Goal: Task Accomplishment & Management: Manage account settings

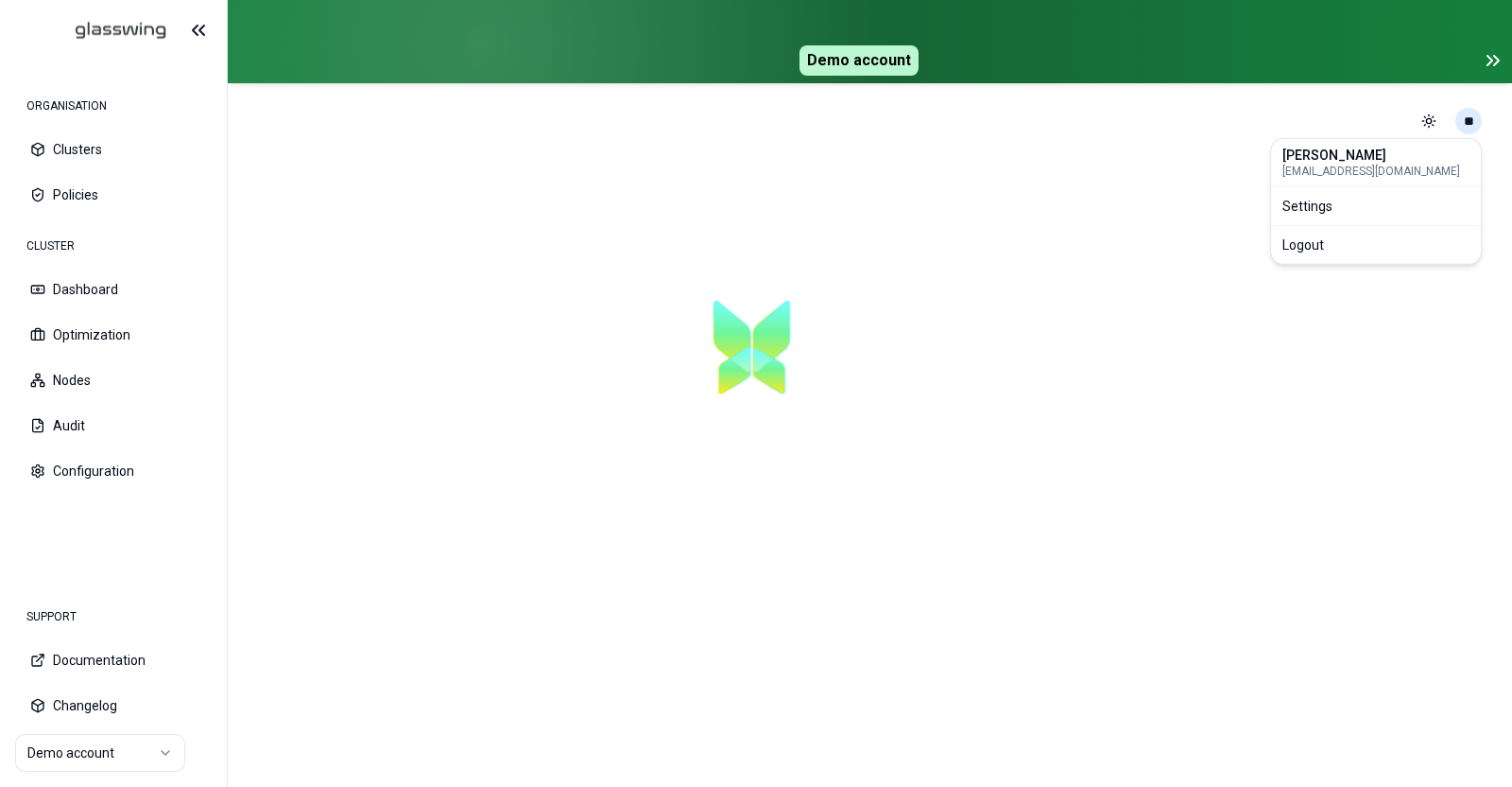
click at [1472, 124] on html "ORGANISATION Clusters Policies CLUSTER Dashboard Optimization Nodes Audit Confi…" at bounding box center [756, 394] width 1512 height 787
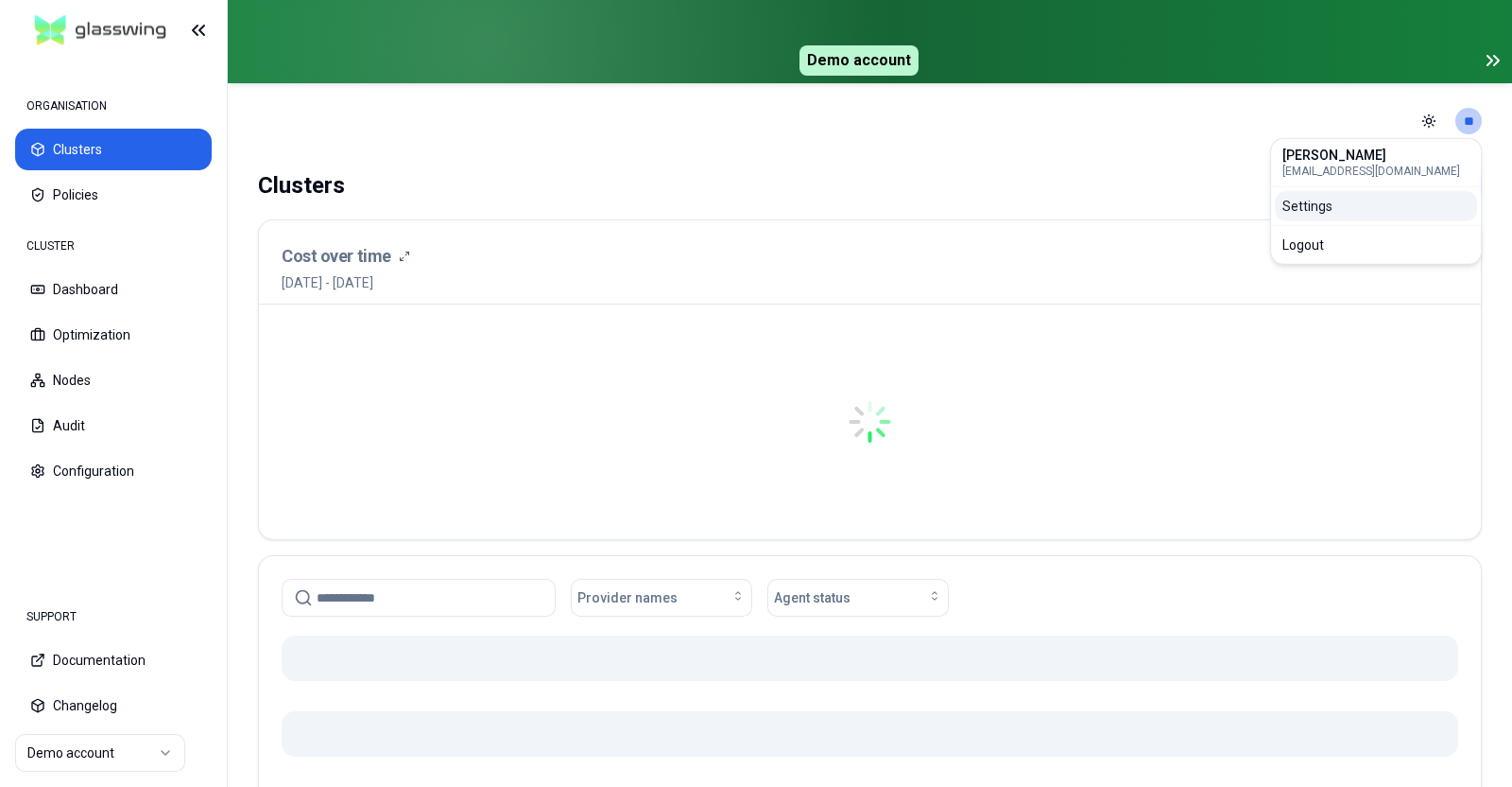
click at [1419, 206] on div "Settings" at bounding box center [1376, 206] width 202 height 31
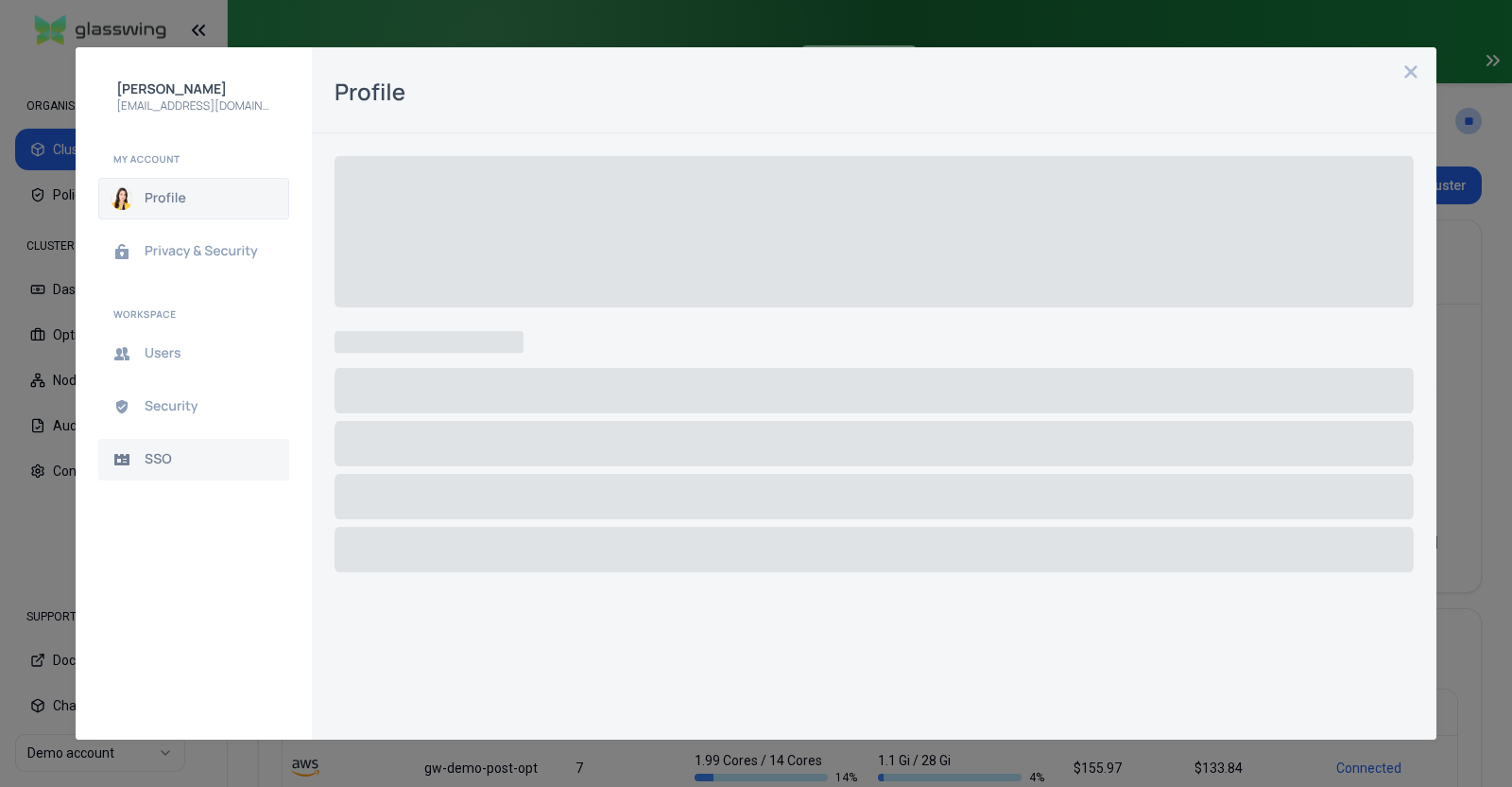
click at [162, 461] on span "SSO" at bounding box center [209, 459] width 129 height 15
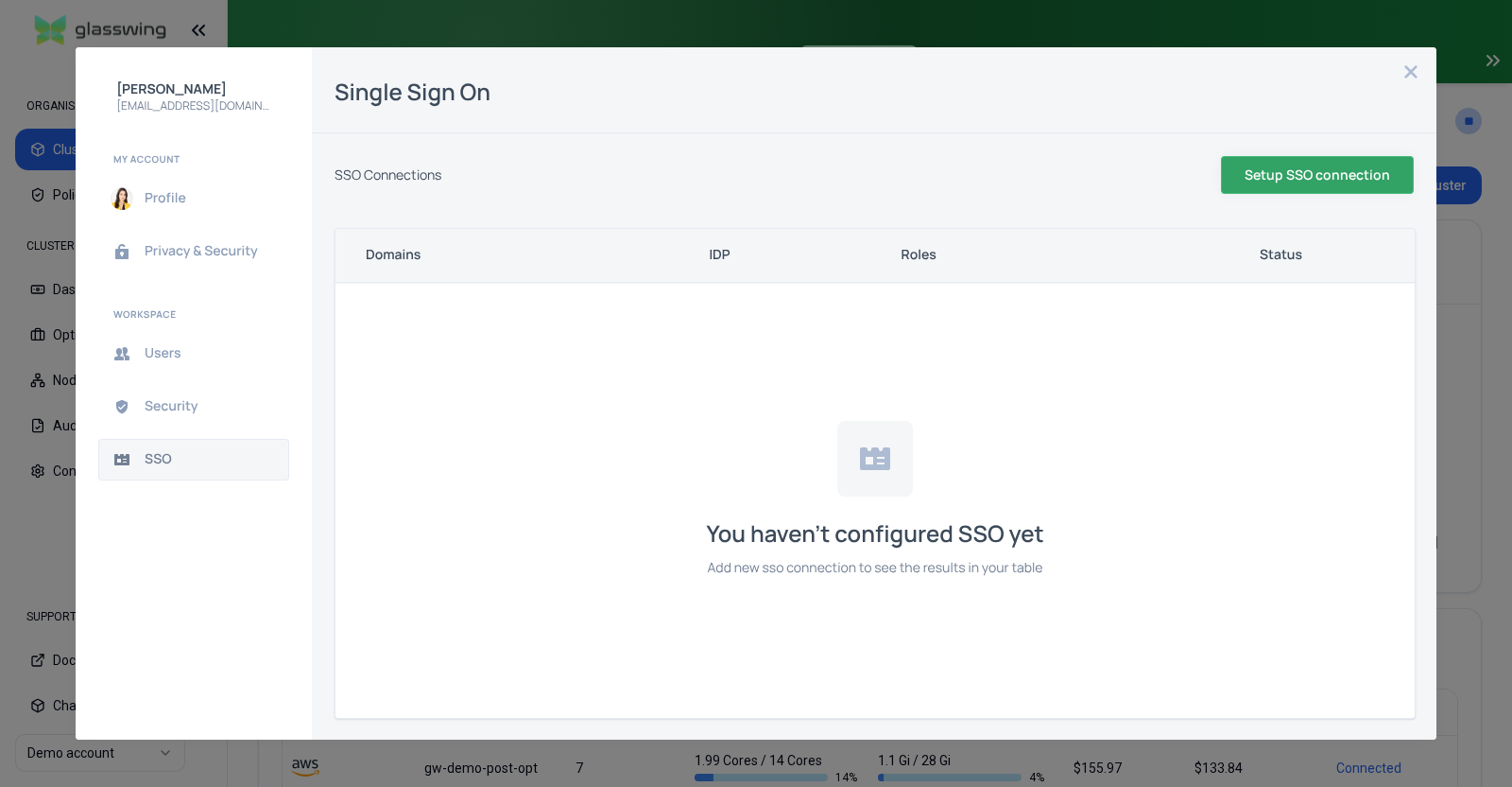
click at [0, 0] on span "Setup SSO connection" at bounding box center [0, 0] width 0 height 0
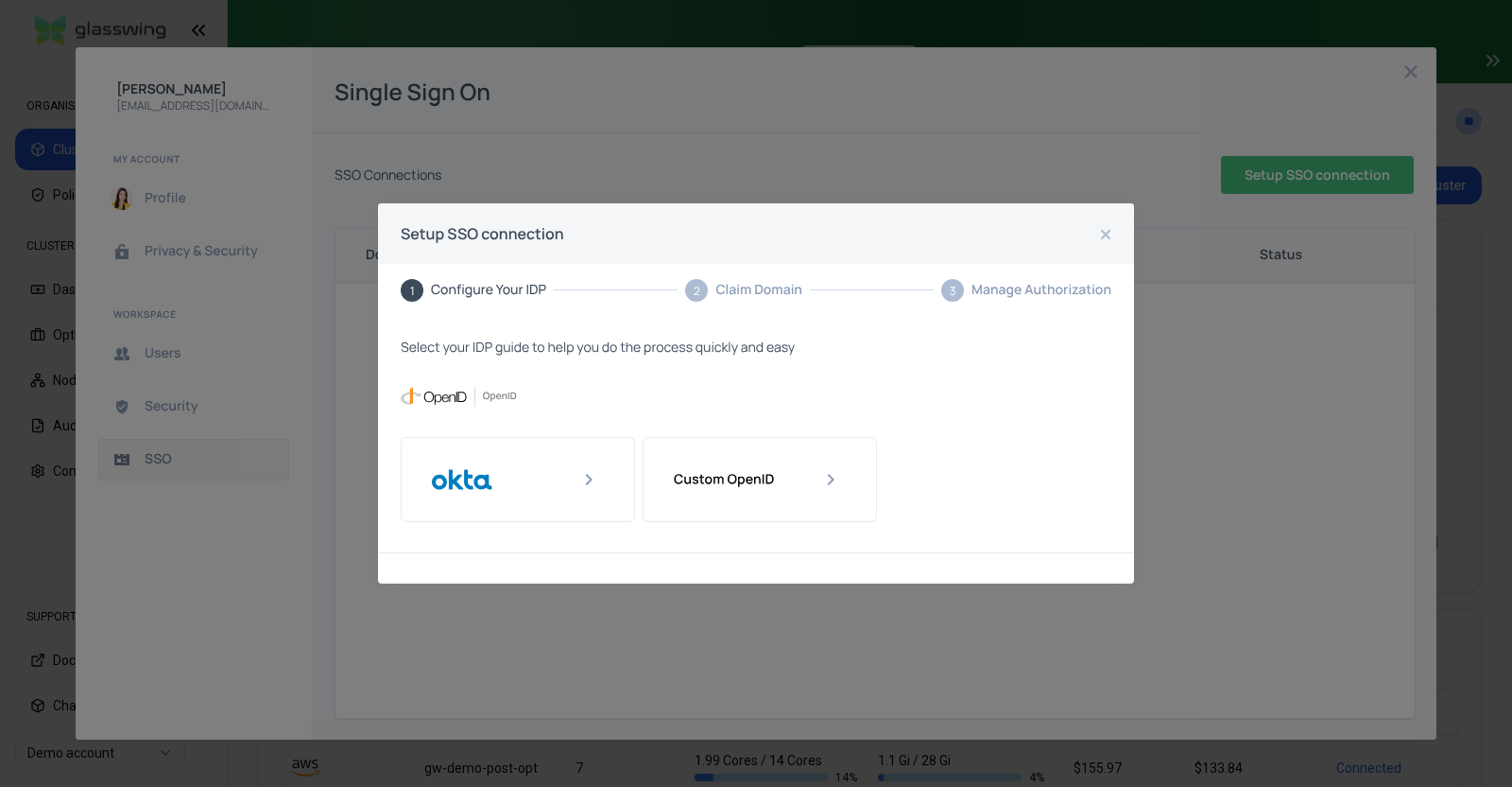
click at [486, 27] on div "Setup SSO connection 1 Configure Your IDP 2 Claim Domain 3 Manage Authorization…" at bounding box center [756, 394] width 1512 height 787
